Goal: Information Seeking & Learning: Learn about a topic

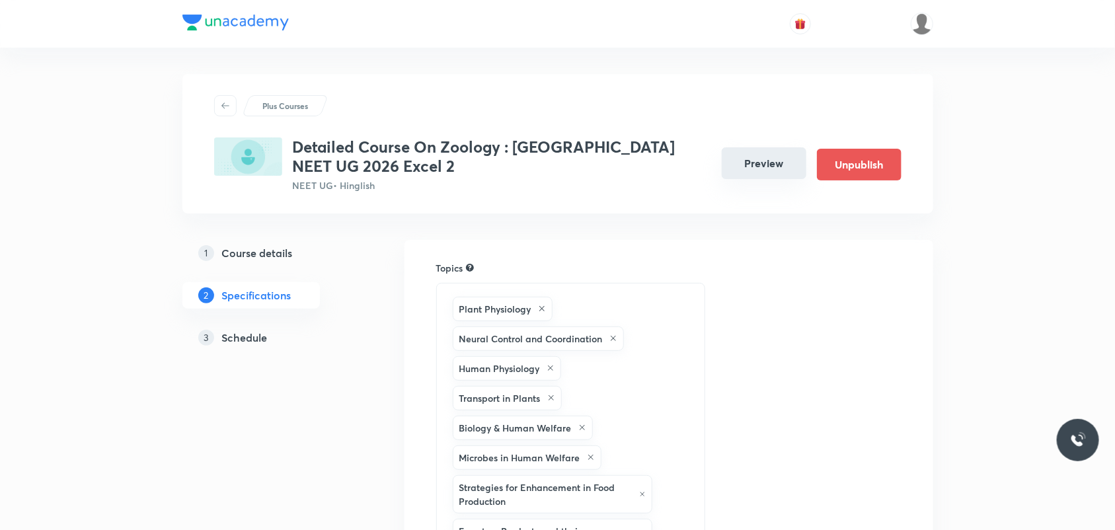
click at [776, 166] on button "Preview" at bounding box center [764, 163] width 85 height 32
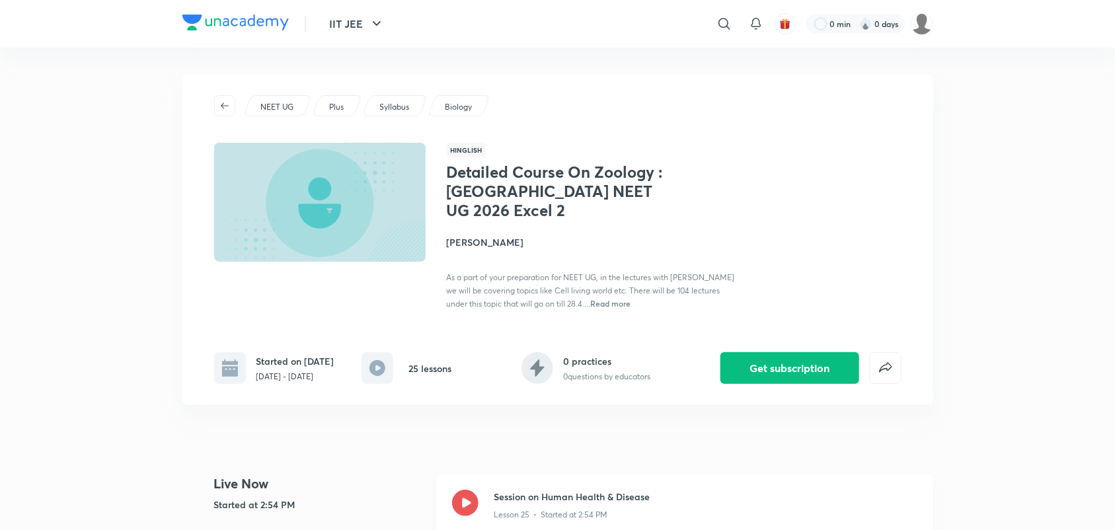
click at [471, 506] on icon at bounding box center [465, 503] width 26 height 26
